Goal: Transaction & Acquisition: Purchase product/service

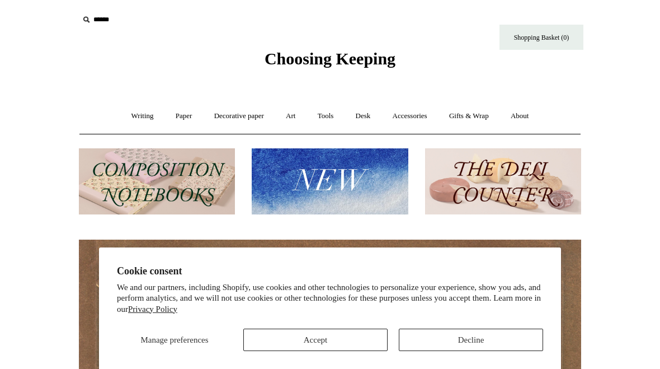
click at [292, 348] on button "Accept" at bounding box center [315, 339] width 144 height 22
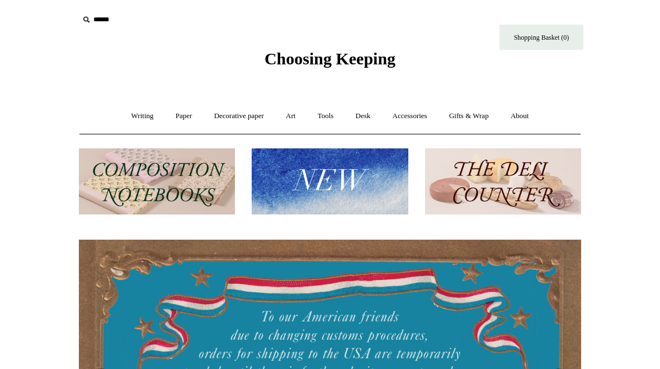
click at [137, 125] on link "Writing +" at bounding box center [142, 116] width 43 height 30
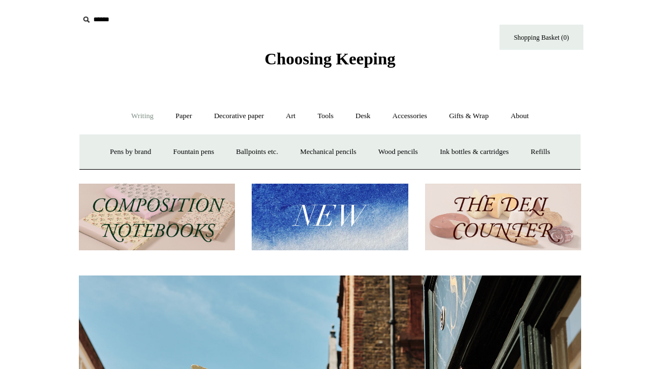
scroll to position [0, 503]
click at [323, 152] on link "Mechanical pencils +" at bounding box center [328, 152] width 77 height 30
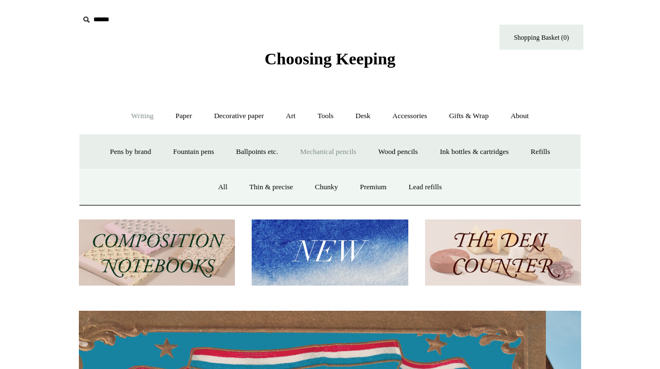
scroll to position [0, 0]
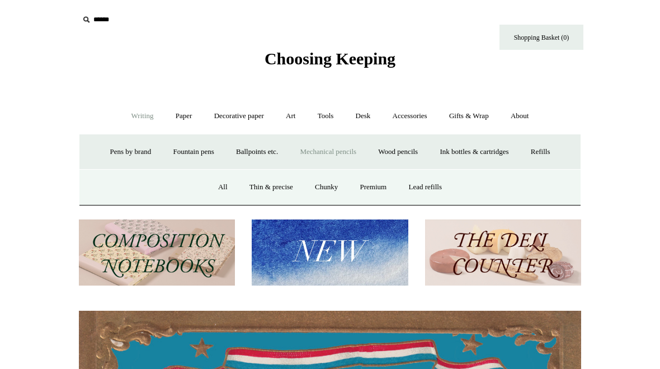
click at [224, 184] on link "All" at bounding box center [223, 187] width 30 height 30
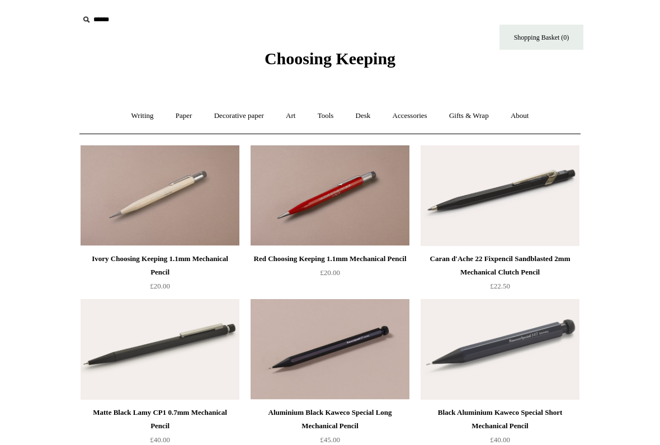
click at [144, 121] on link "Writing +" at bounding box center [142, 116] width 43 height 30
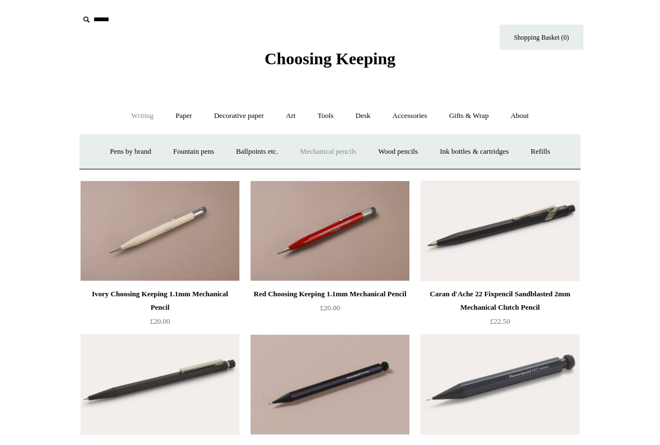
click at [193, 154] on link "Fountain pens +" at bounding box center [193, 152] width 61 height 30
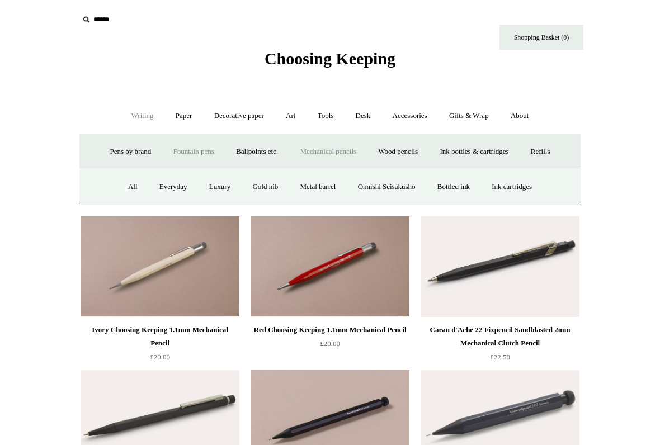
click at [120, 186] on link "All" at bounding box center [133, 187] width 30 height 30
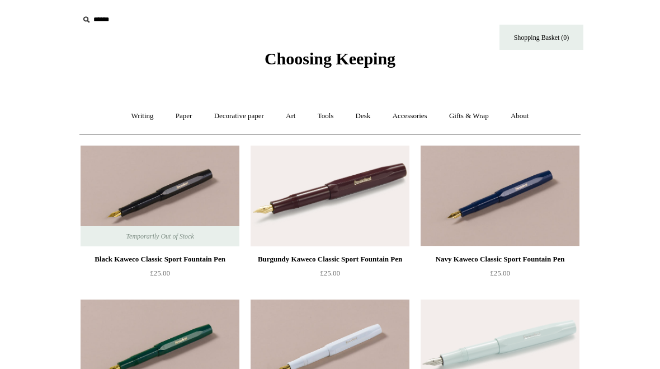
click at [143, 117] on link "Writing +" at bounding box center [142, 116] width 43 height 30
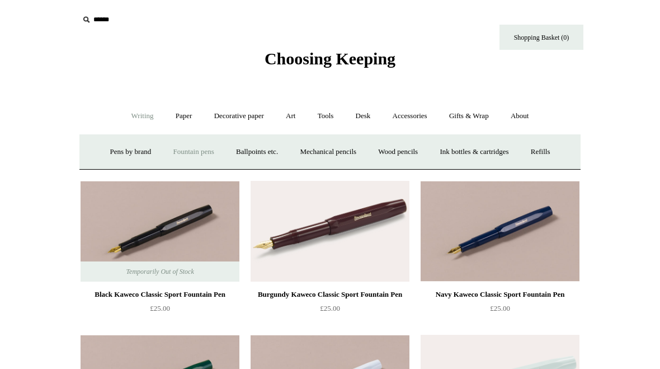
click at [272, 151] on link "Ballpoints etc. +" at bounding box center [257, 152] width 62 height 30
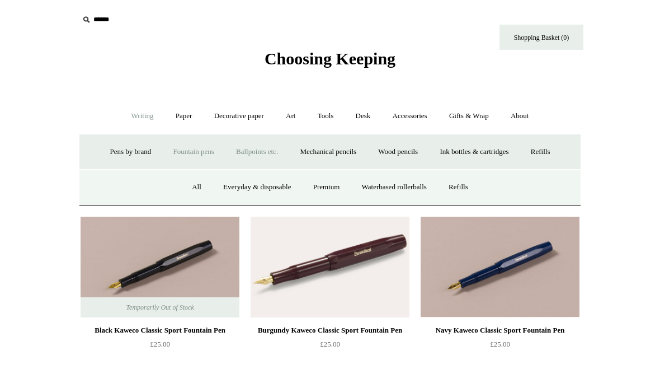
click at [185, 191] on link "All" at bounding box center [197, 187] width 30 height 30
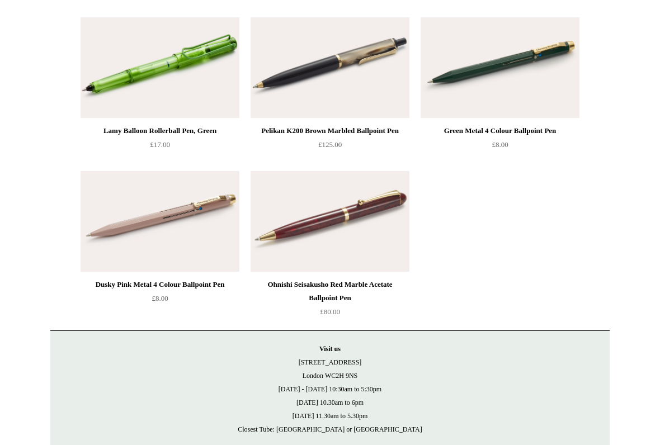
scroll to position [5207, 0]
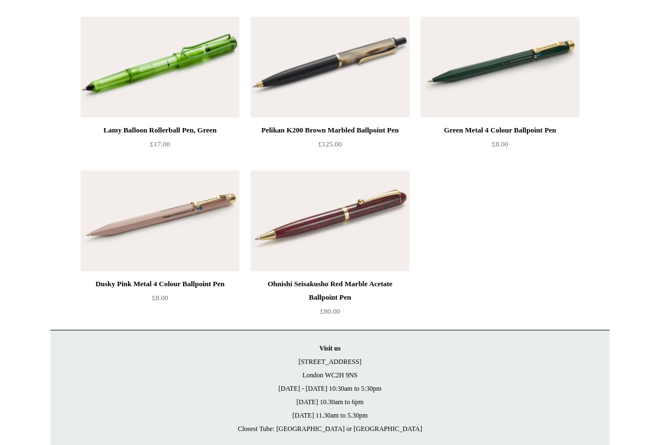
click at [538, 81] on img at bounding box center [500, 67] width 159 height 101
